Goal: Information Seeking & Learning: Learn about a topic

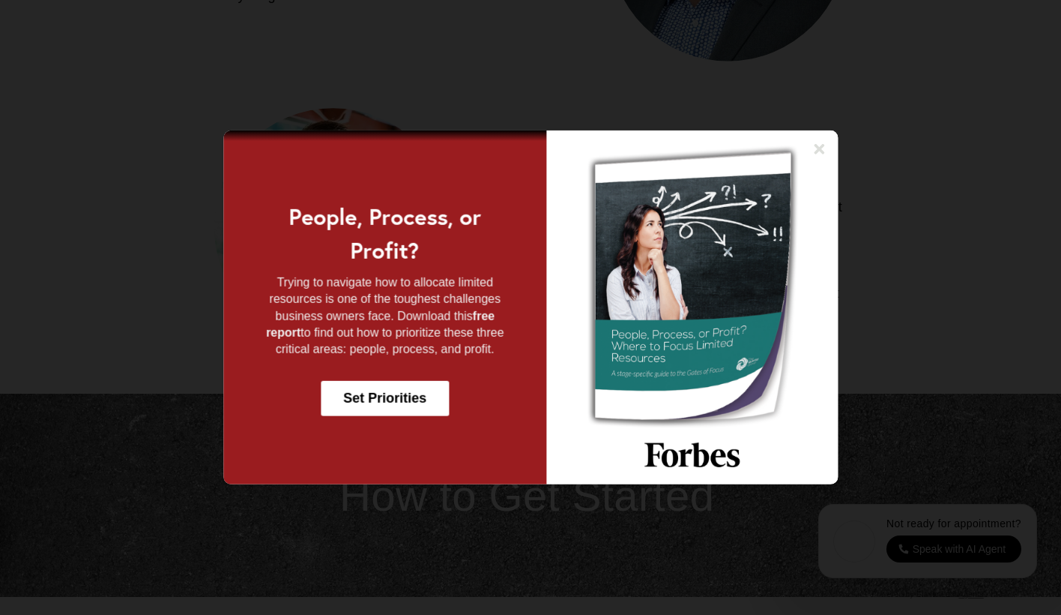
scroll to position [2388, 0]
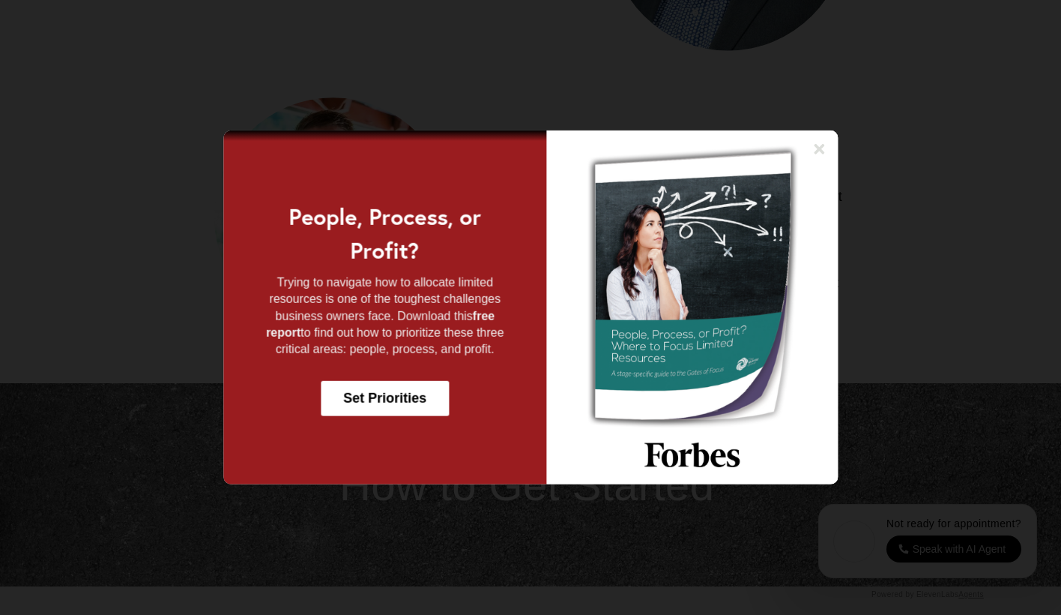
drag, startPoint x: 822, startPoint y: 151, endPoint x: 839, endPoint y: 169, distance: 25.5
click at [823, 151] on icon at bounding box center [819, 149] width 15 height 15
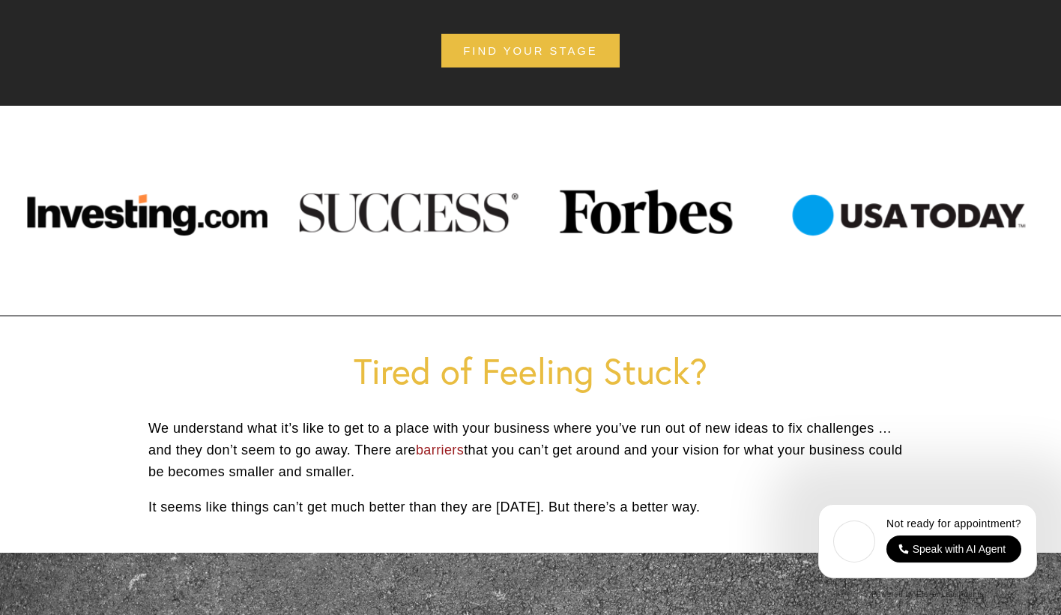
scroll to position [0, 0]
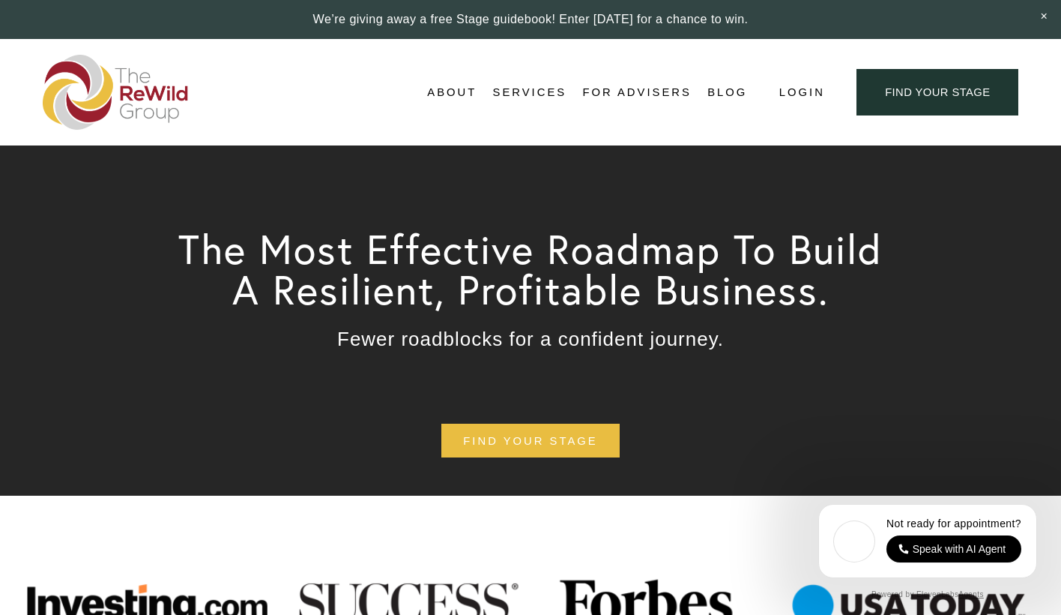
click at [446, 90] on span "About" at bounding box center [451, 92] width 49 height 20
click at [0, 0] on span "About Us" at bounding box center [0, 0] width 0 height 0
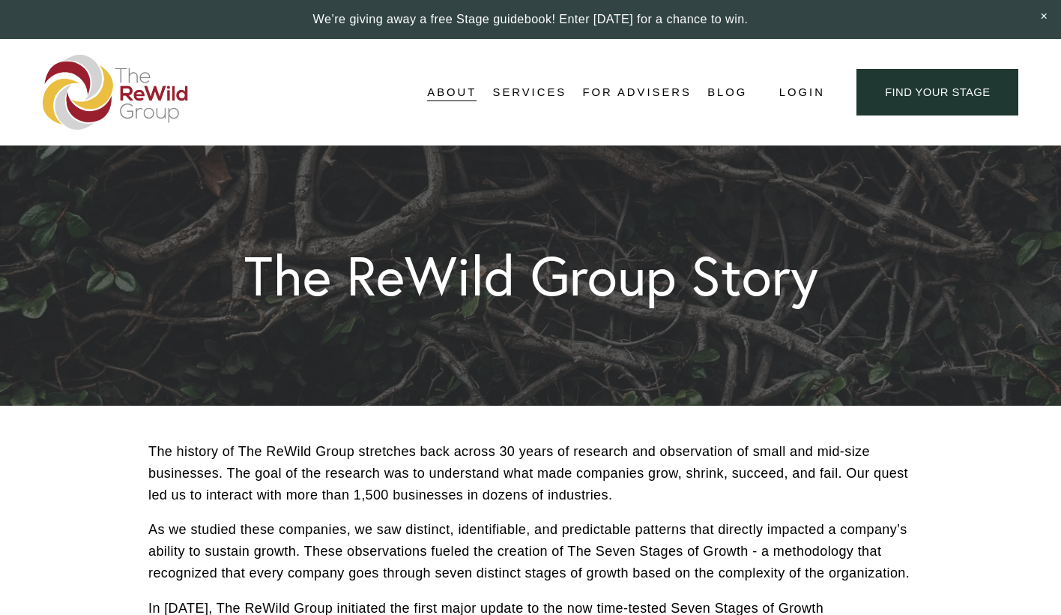
click at [0, 0] on span "Adviser Network" at bounding box center [0, 0] width 0 height 0
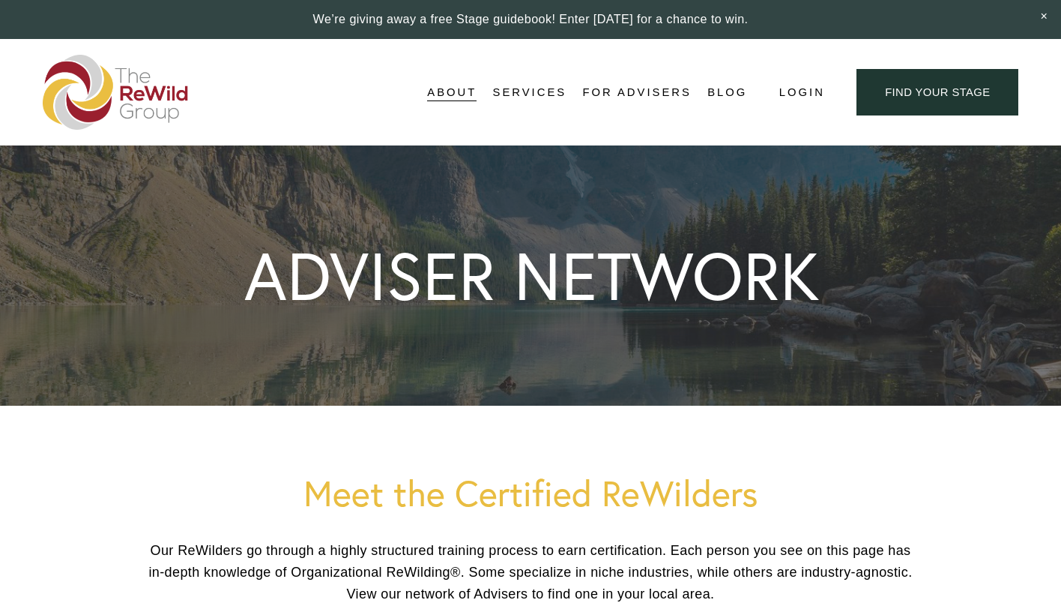
click at [0, 0] on span "Stages of Growth" at bounding box center [0, 0] width 0 height 0
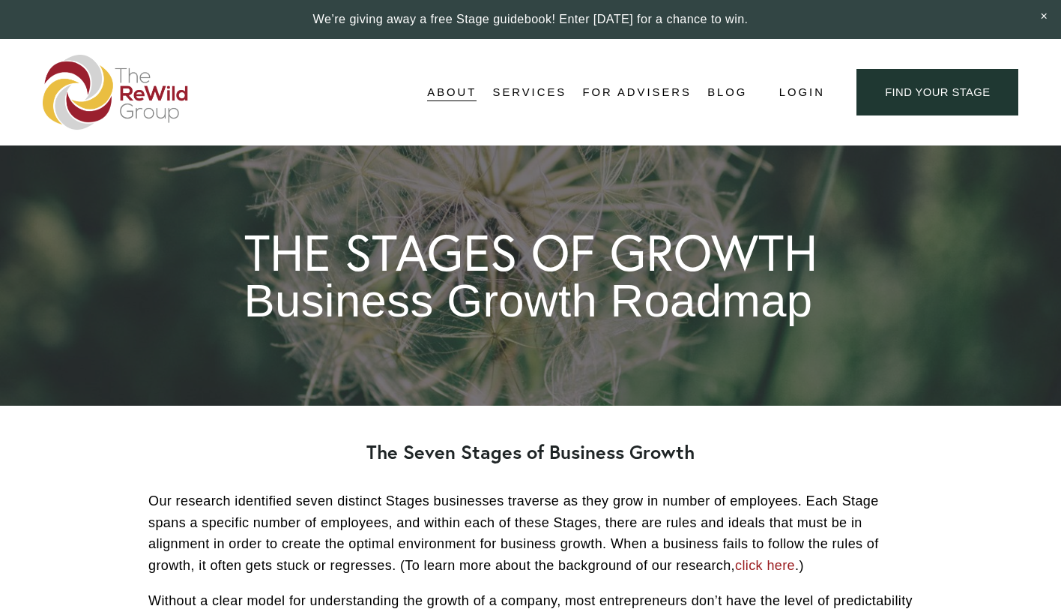
click at [0, 0] on span "Testimonials" at bounding box center [0, 0] width 0 height 0
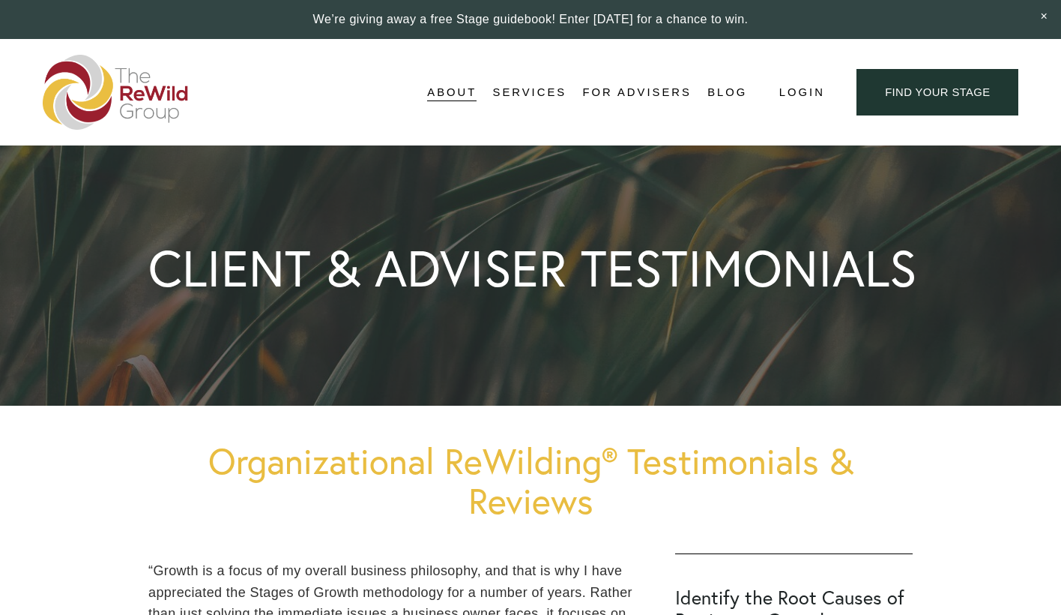
click at [0, 0] on span "[PERSON_NAME], Founder" at bounding box center [0, 0] width 0 height 0
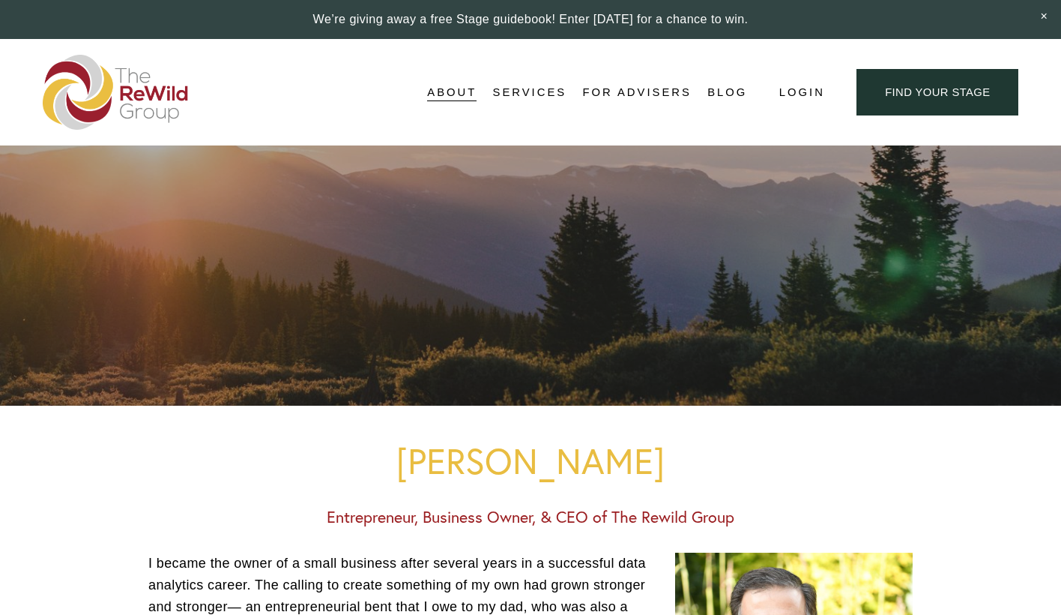
click at [0, 0] on span "For Businesses" at bounding box center [0, 0] width 0 height 0
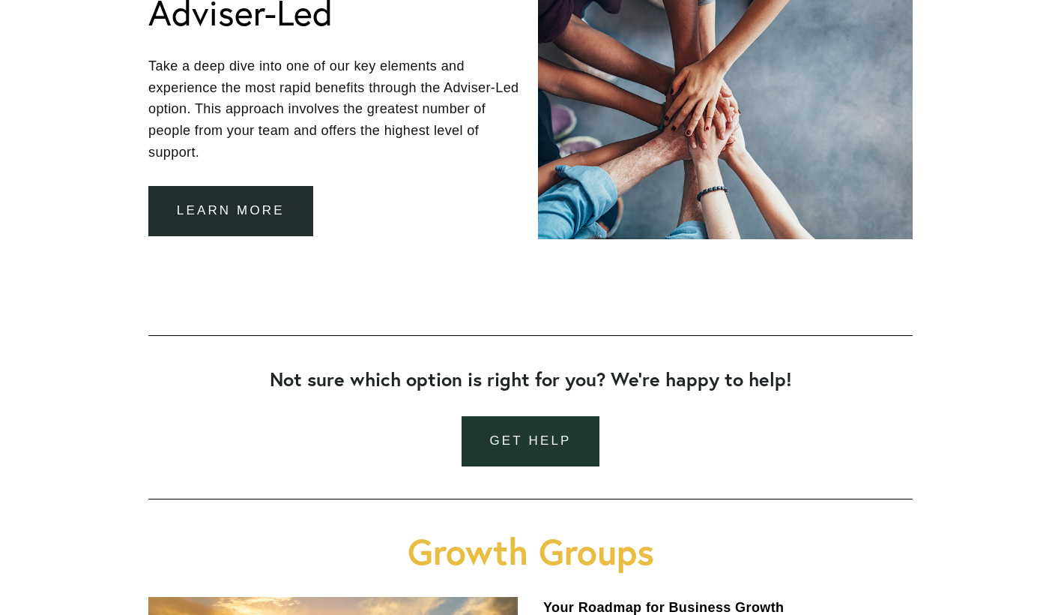
scroll to position [1561, 0]
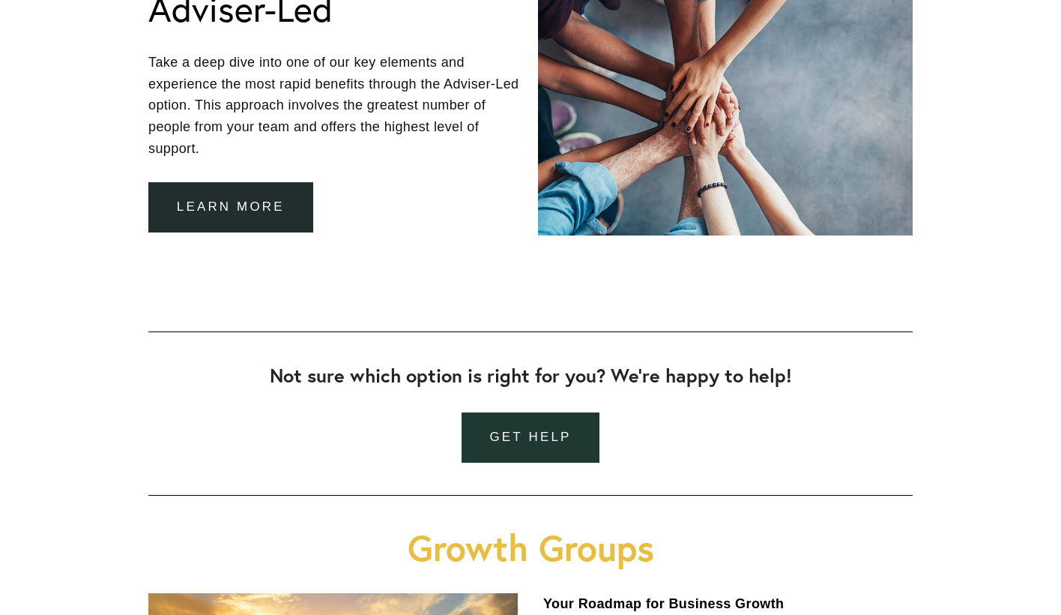
click at [800, 71] on div at bounding box center [725, 111] width 375 height 250
drag, startPoint x: 816, startPoint y: 163, endPoint x: 718, endPoint y: 6, distance: 184.8
click at [0, 0] on section "Overcome Common Business Challenges With a Growth Framework Three Ways to ReWil…" at bounding box center [530, 152] width 1061 height 2616
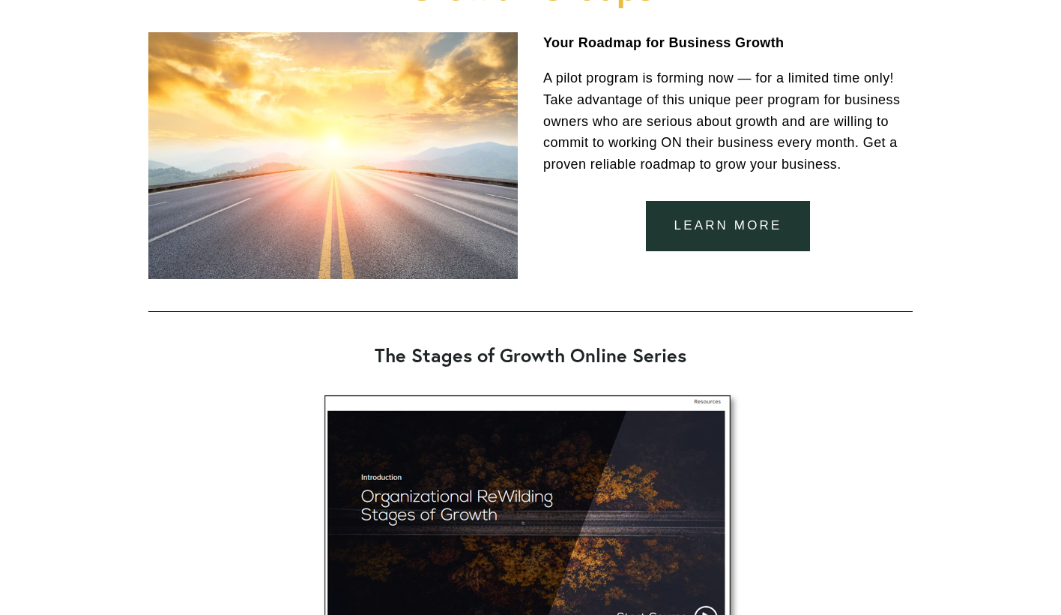
scroll to position [2125, 0]
